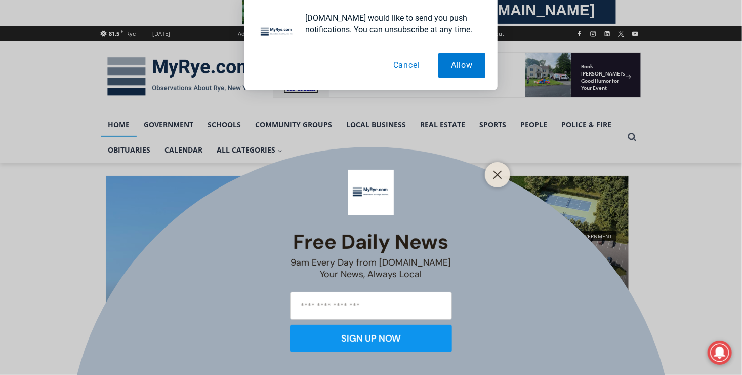
scroll to position [128, 0]
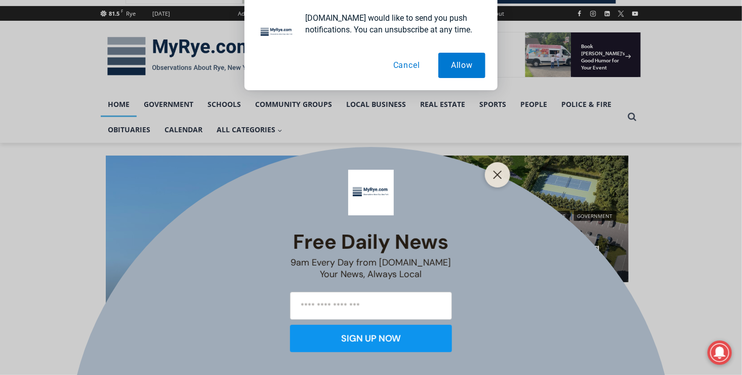
click at [412, 63] on button "Cancel" at bounding box center [407, 65] width 52 height 25
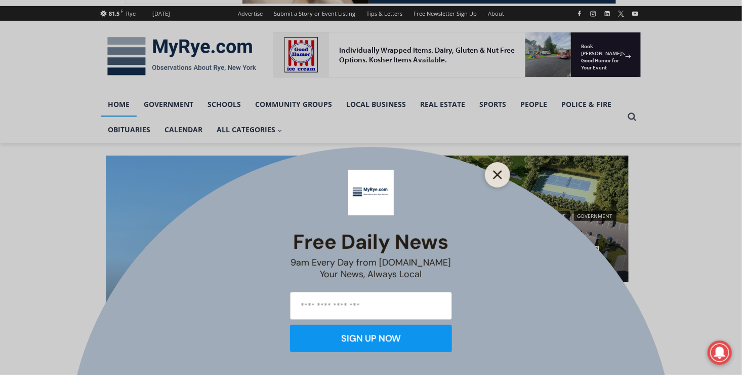
click at [500, 172] on line "Close" at bounding box center [497, 174] width 7 height 7
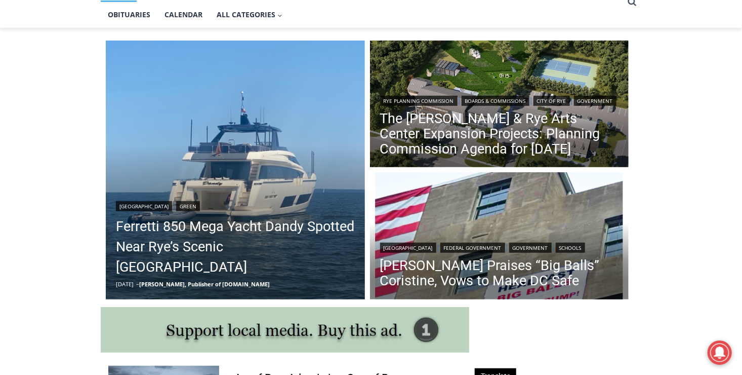
scroll to position [256, 0]
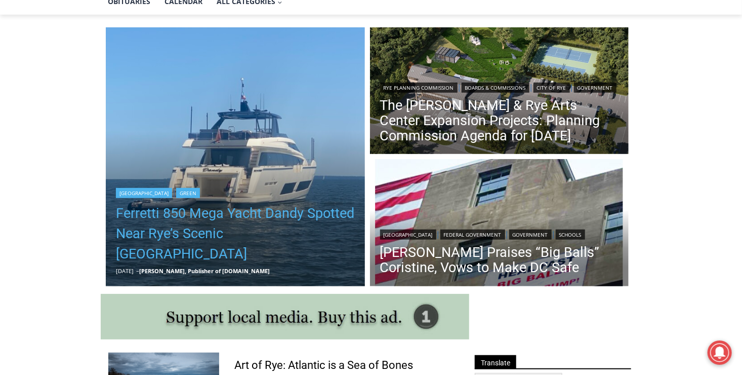
click at [266, 230] on link "Ferretti 850 Mega Yacht Dandy Spotted Near Rye’s Scenic Parsonage Point" at bounding box center [235, 233] width 239 height 61
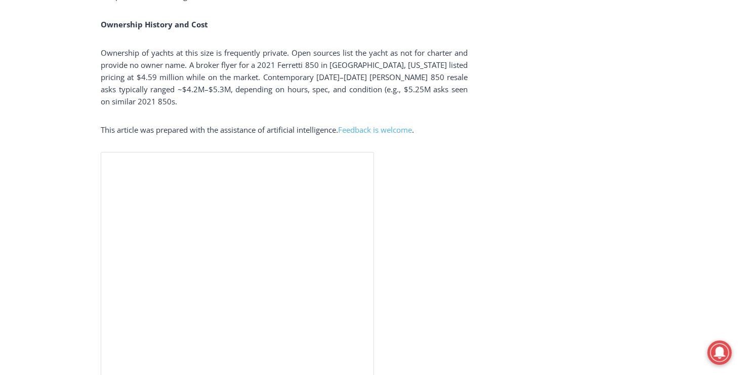
scroll to position [2219, 0]
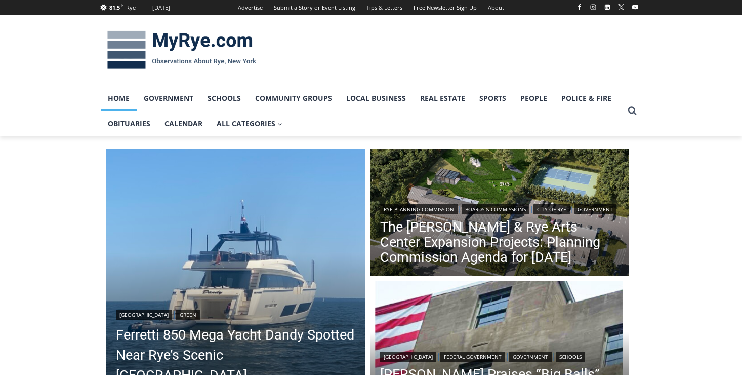
scroll to position [248, 0]
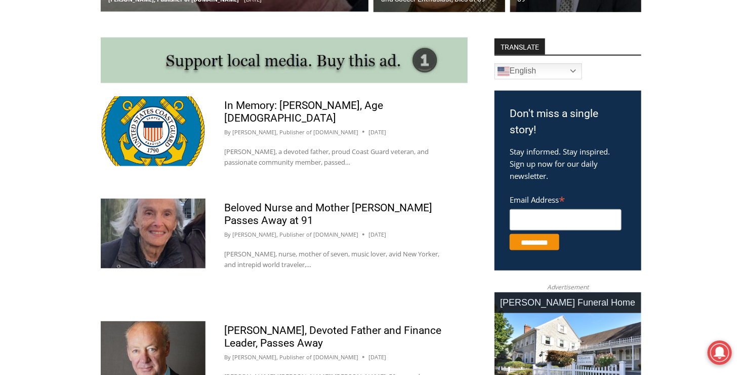
scroll to position [612, 0]
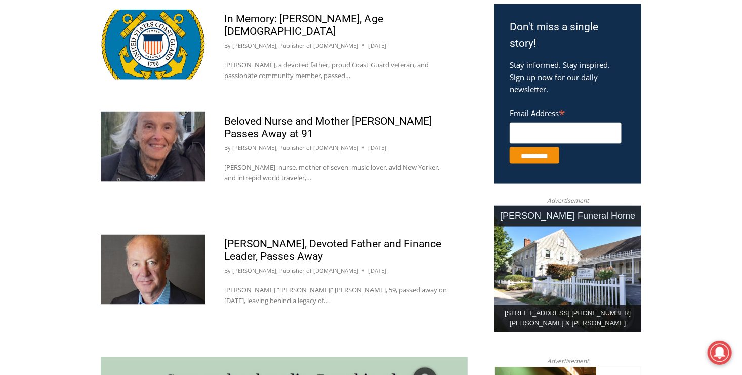
click at [156, 253] on img at bounding box center [153, 269] width 105 height 70
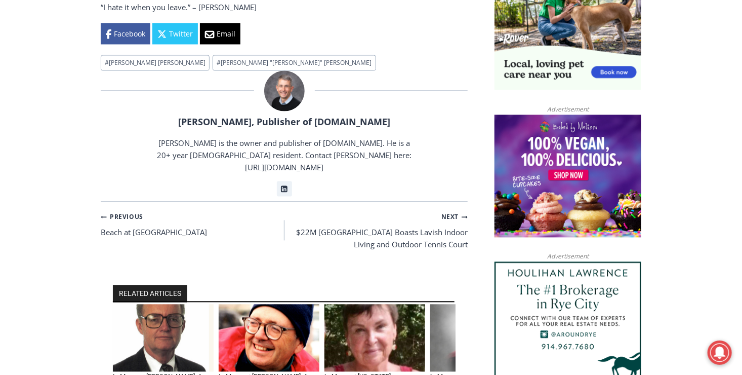
scroll to position [887, 0]
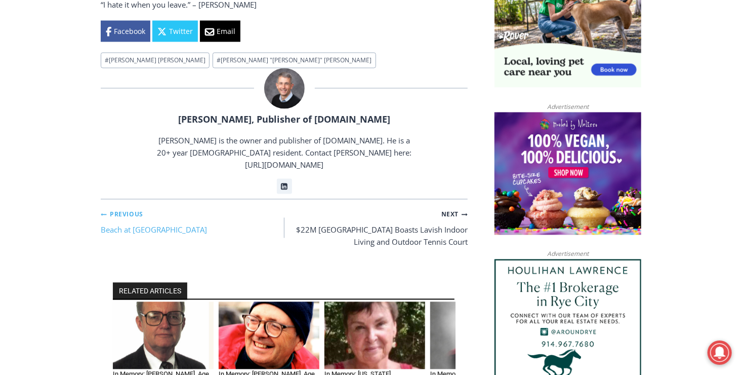
click at [174, 208] on link "Previous Previous Beach at Coveleigh Club Closed" at bounding box center [193, 222] width 184 height 28
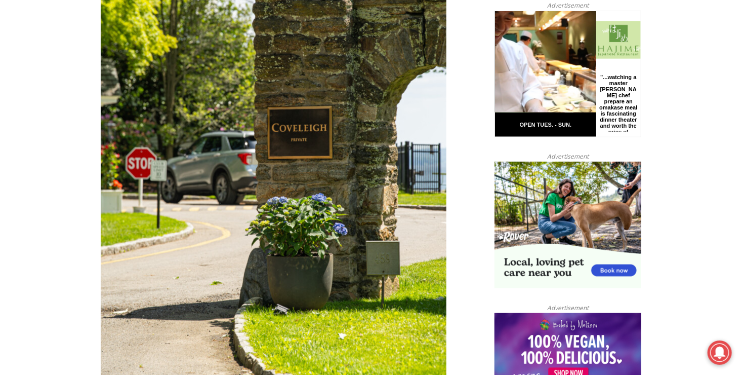
scroll to position [522, 0]
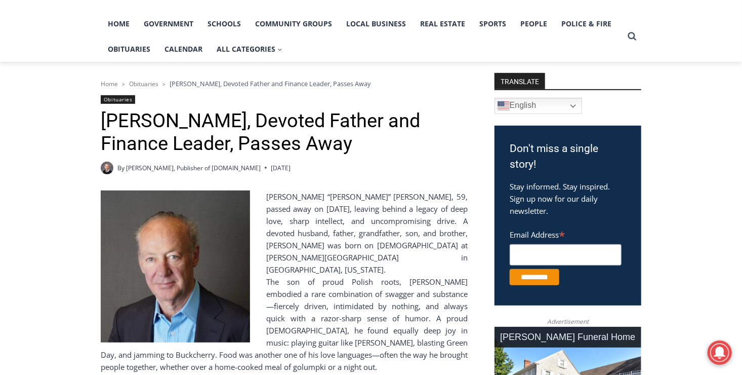
scroll to position [162, 0]
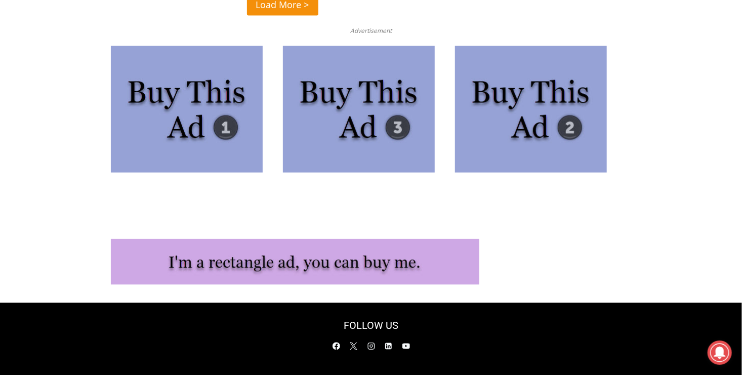
scroll to position [2706, 0]
